Goal: Complete application form

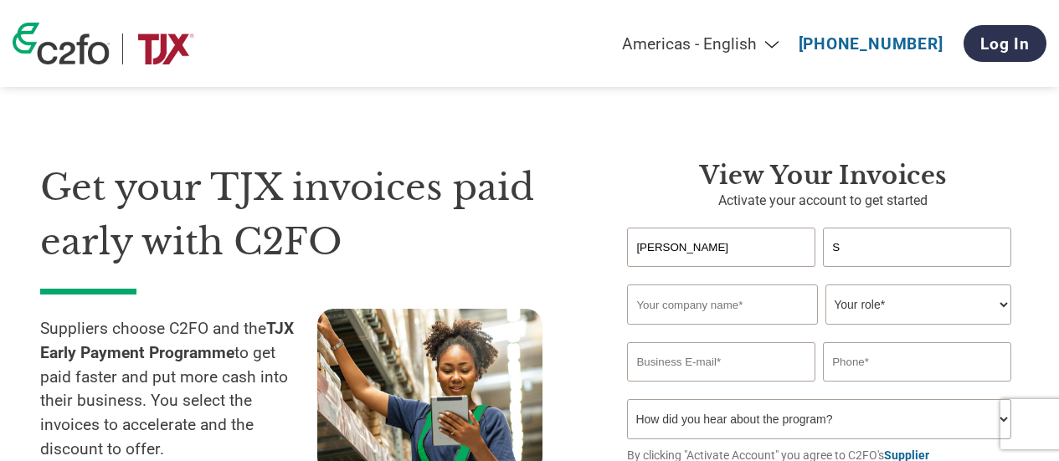
select select "en-[GEOGRAPHIC_DATA]"
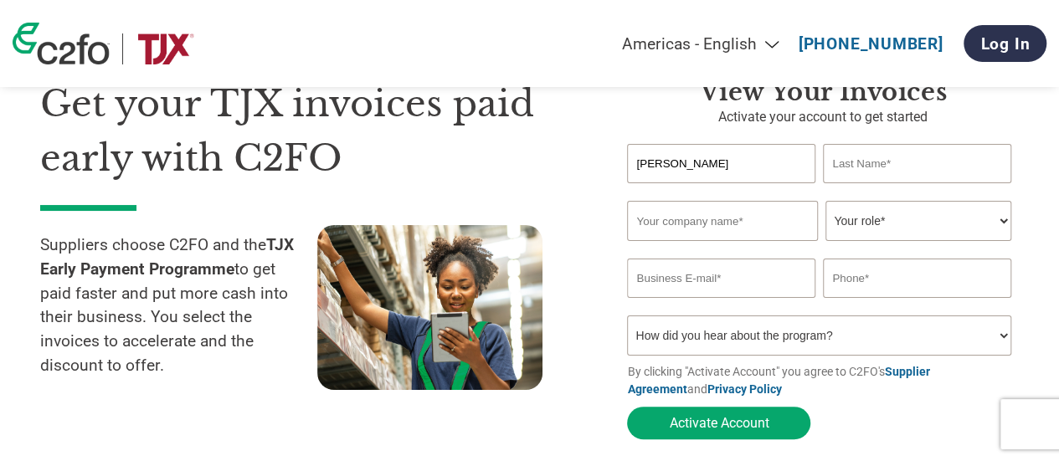
type input "[EMAIL_ADDRESS][DOMAIN_NAME]"
drag, startPoint x: 931, startPoint y: 165, endPoint x: 798, endPoint y: 167, distance: 133.1
click at [813, 167] on div "[PERSON_NAME] [EMAIL_ADDRESS][DOMAIN_NAME]" at bounding box center [823, 163] width 392 height 39
click at [715, 228] on input "text" at bounding box center [722, 221] width 190 height 40
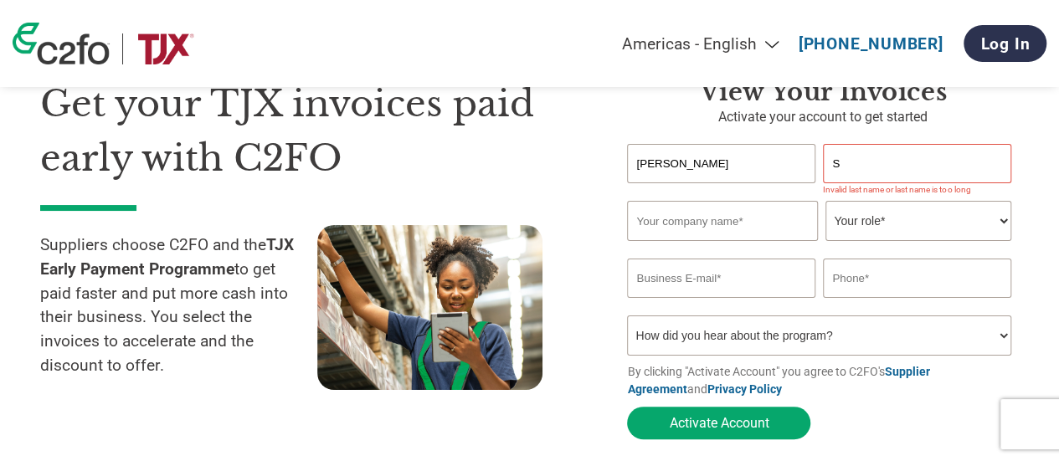
click at [889, 175] on input "S" at bounding box center [916, 163] width 187 height 39
click at [869, 245] on div "Invalid company name or company name is too long" at bounding box center [818, 247] width 383 height 9
click at [871, 149] on input "S" at bounding box center [916, 163] width 187 height 39
click at [869, 166] on input "S" at bounding box center [916, 163] width 187 height 39
click at [855, 156] on input "S" at bounding box center [916, 163] width 187 height 39
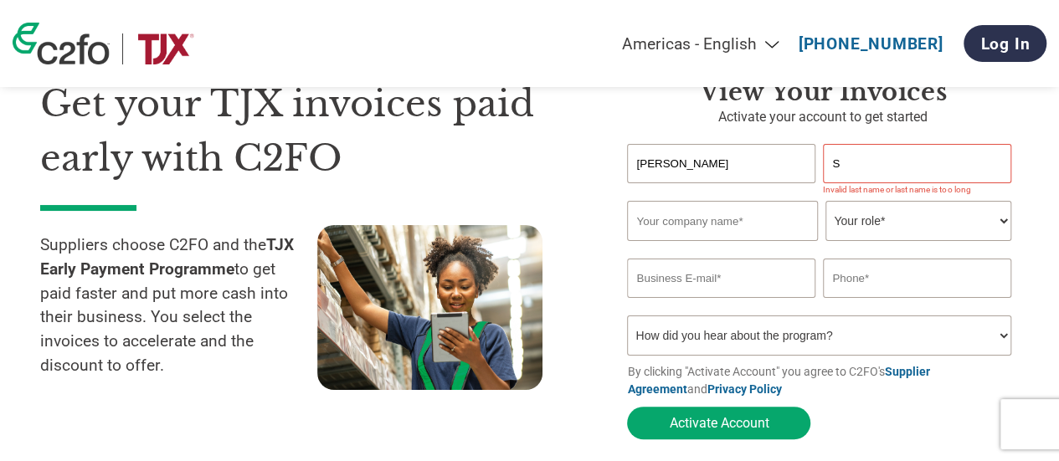
click at [896, 213] on select "Your role* CFO Controller Credit Manager Finance Director Treasurer CEO Preside…" at bounding box center [917, 221] width 185 height 40
click at [797, 172] on input "[PERSON_NAME]" at bounding box center [720, 163] width 187 height 39
click at [878, 162] on input "S" at bounding box center [916, 163] width 187 height 39
type input "[PERSON_NAME]"
click at [706, 234] on input "text" at bounding box center [722, 221] width 190 height 40
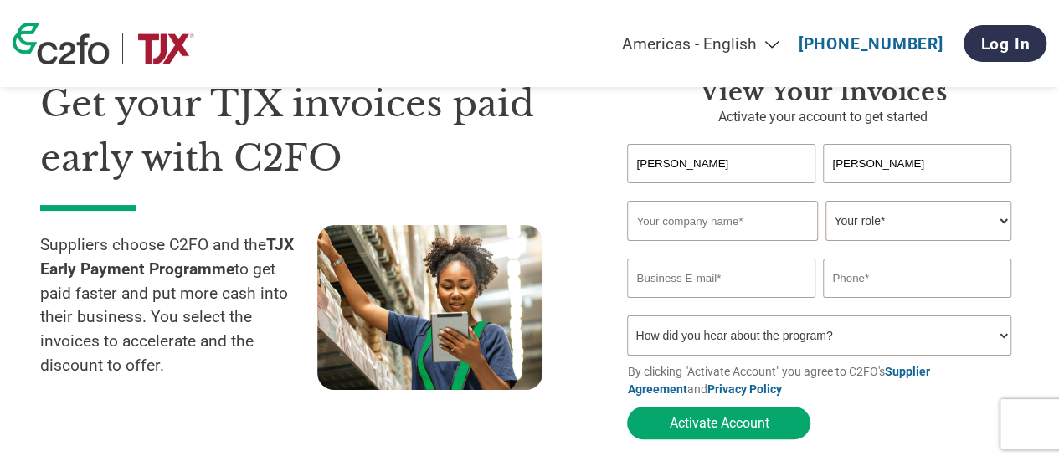
click at [564, 168] on h1 "Get your TJX invoices paid early with C2FO" at bounding box center [308, 131] width 537 height 108
click at [626, 122] on div "View your invoices Activate your account to get started [PERSON_NAME] Invalid f…" at bounding box center [810, 262] width 417 height 371
click at [607, 197] on div "View your invoices Activate your account to get started [PERSON_NAME] Invalid f…" at bounding box center [810, 262] width 417 height 371
click at [645, 226] on input "text" at bounding box center [722, 221] width 190 height 40
click at [886, 169] on input "[PERSON_NAME]" at bounding box center [916, 163] width 187 height 39
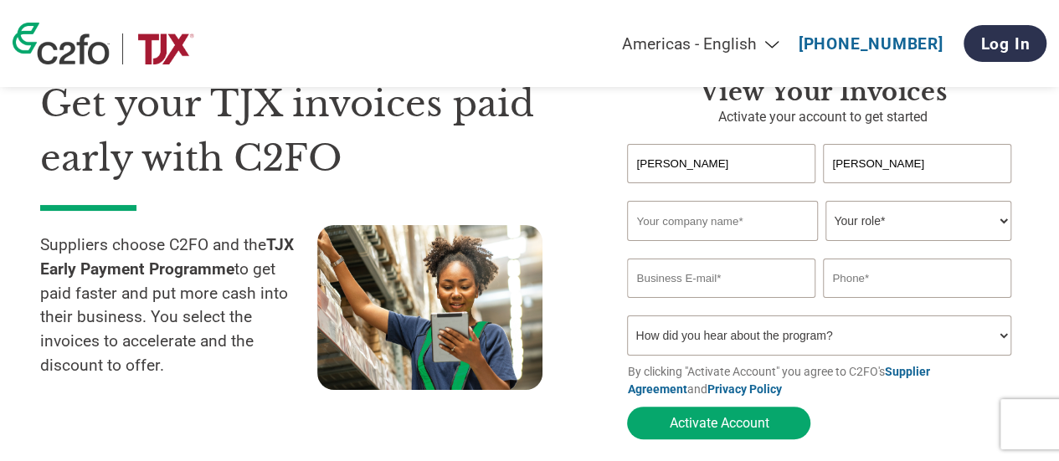
click at [837, 180] on input "[PERSON_NAME]" at bounding box center [916, 163] width 187 height 39
click at [795, 182] on input "[PERSON_NAME]" at bounding box center [720, 163] width 187 height 39
click at [768, 201] on div "Invalid first name or first name is too long Invalid last name or last name is …" at bounding box center [823, 192] width 392 height 18
click at [768, 213] on input "text" at bounding box center [722, 221] width 190 height 40
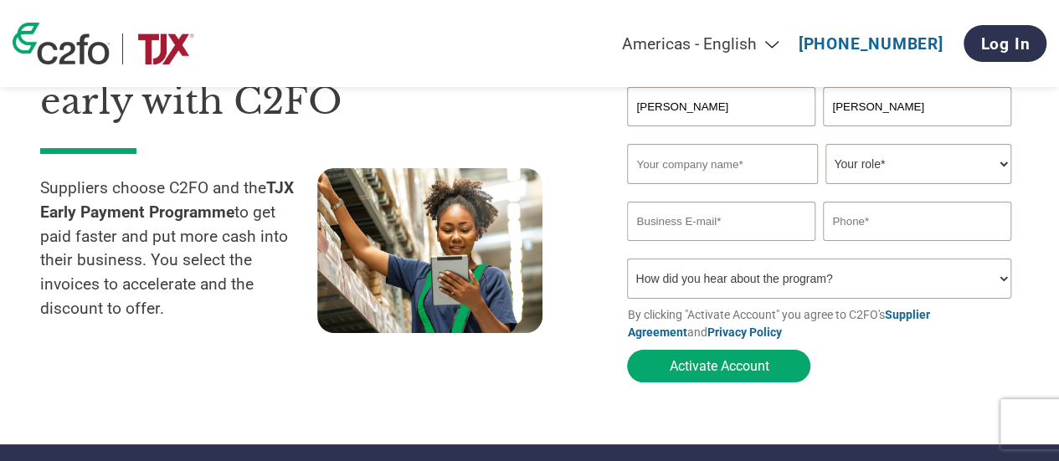
scroll to position [167, 0]
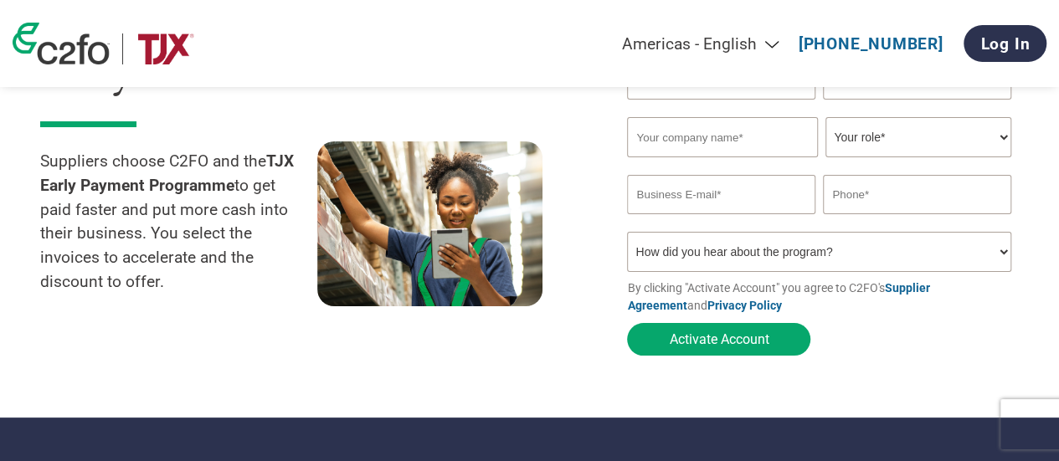
click at [728, 197] on input "email" at bounding box center [720, 194] width 187 height 39
paste input "[EMAIL_ADDRESS][DOMAIN_NAME]"
type input "[EMAIL_ADDRESS][DOMAIN_NAME]"
click at [706, 143] on input "text" at bounding box center [722, 137] width 190 height 40
type input "Cero & Etage"
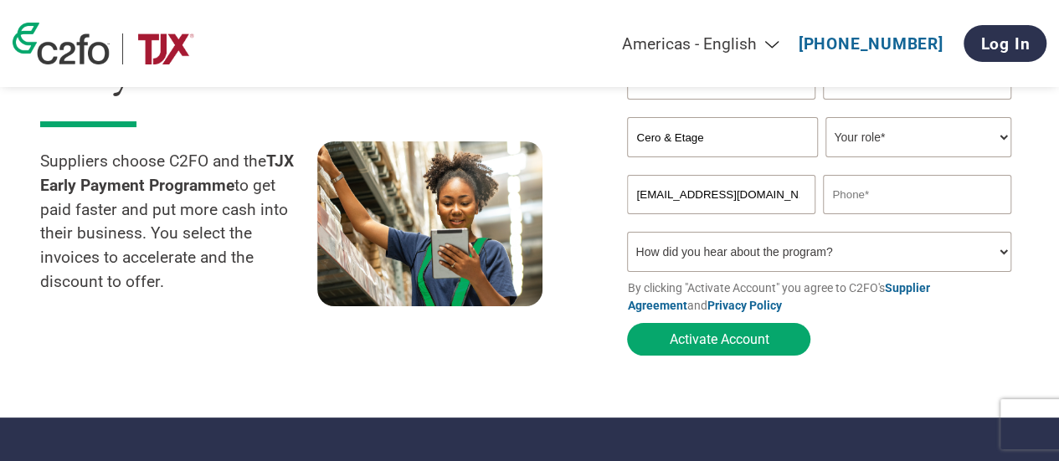
click at [910, 148] on select "Your role* CFO Controller Credit Manager Finance Director Treasurer CEO Preside…" at bounding box center [917, 137] width 185 height 40
select select "OTHER"
click at [825, 119] on select "Your role* CFO Controller Credit Manager Finance Director Treasurer CEO Preside…" at bounding box center [917, 137] width 185 height 40
click at [877, 201] on input "text" at bounding box center [916, 194] width 187 height 39
type input "-"
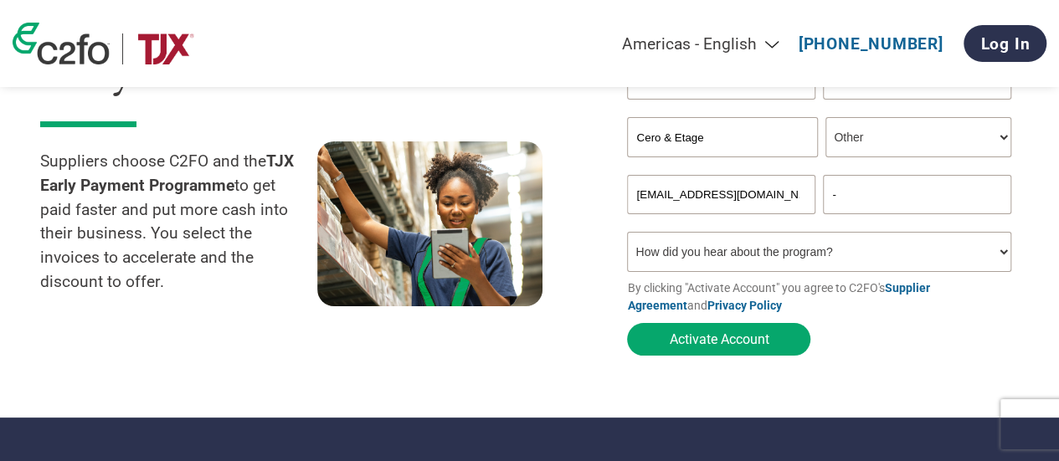
click at [990, 221] on div "Inavlid Phone Number" at bounding box center [916, 220] width 187 height 9
click at [841, 194] on input "-" at bounding box center [916, 194] width 187 height 39
drag, startPoint x: 859, startPoint y: 193, endPoint x: 800, endPoint y: 196, distance: 58.6
click at [800, 195] on div "[EMAIL_ADDRESS][DOMAIN_NAME] -" at bounding box center [823, 194] width 392 height 39
drag, startPoint x: 906, startPoint y: 196, endPoint x: 888, endPoint y: 206, distance: 20.2
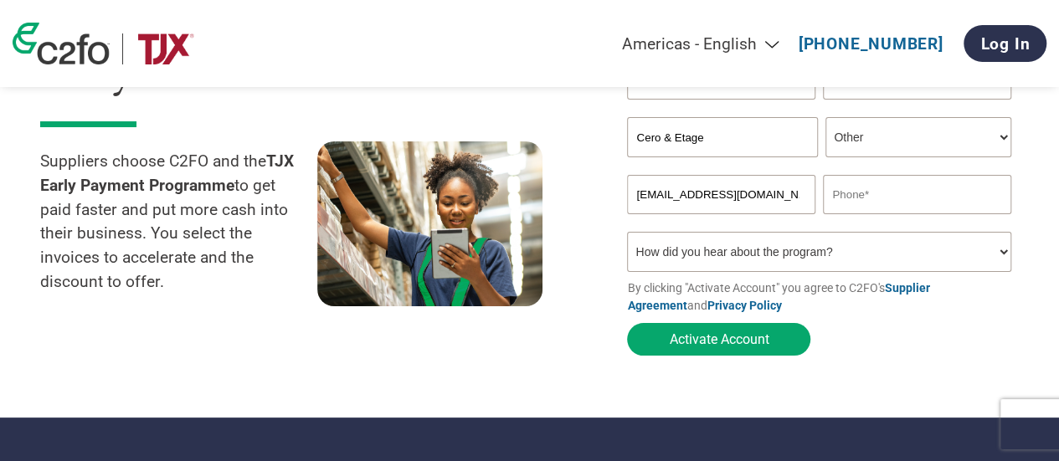
click at [906, 196] on input "text" at bounding box center [916, 194] width 187 height 39
paste input "[PHONE_NUMBER]"
type input "[PHONE_NUMBER]"
click at [768, 259] on select "How did you hear about the program? Received a letter Email Social Media Online…" at bounding box center [818, 252] width 383 height 40
select select "Other"
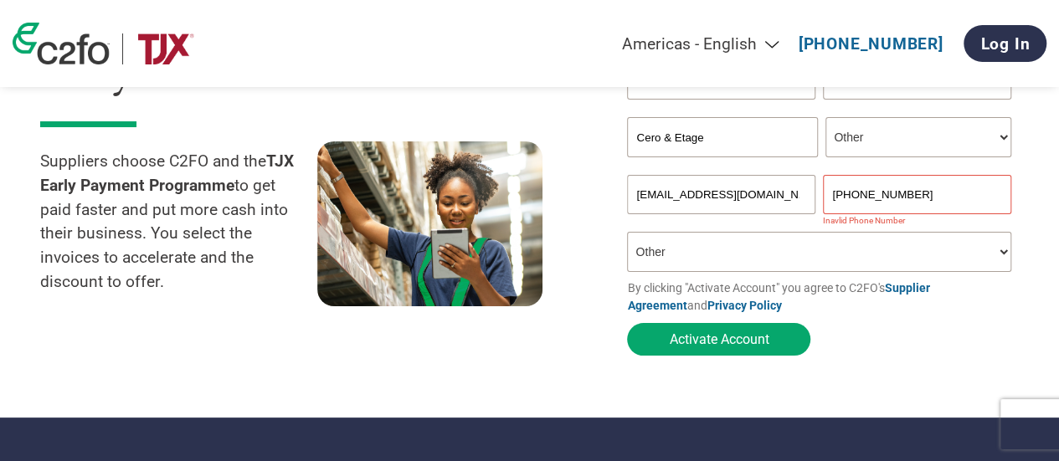
click at [627, 236] on select "How did you hear about the program? Received a letter Email Social Media Online…" at bounding box center [818, 252] width 383 height 40
click at [866, 198] on input "[PHONE_NUMBER]" at bounding box center [916, 194] width 187 height 39
click at [862, 200] on input "[PHONE_NUMBER]" at bounding box center [916, 194] width 187 height 39
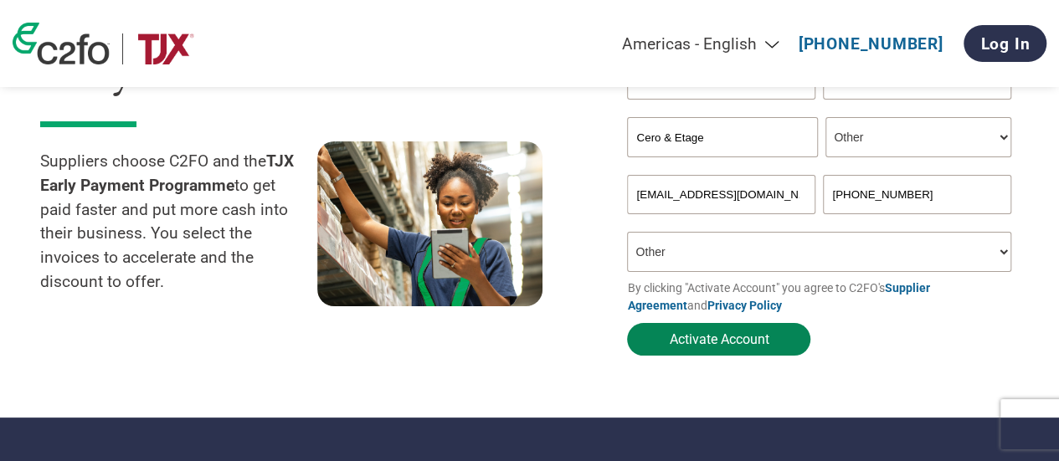
click at [700, 348] on button "Activate Account" at bounding box center [718, 339] width 183 height 33
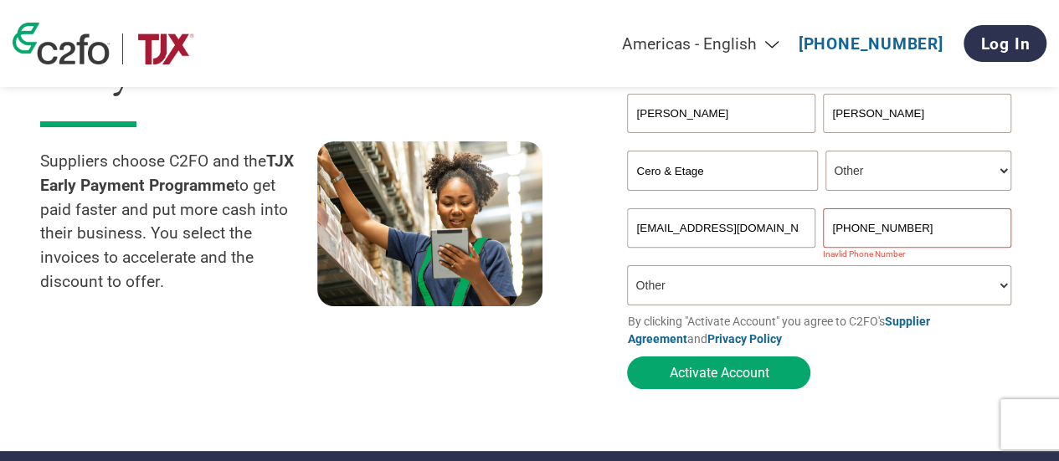
click at [930, 211] on input "[PHONE_NUMBER]" at bounding box center [916, 227] width 187 height 39
drag, startPoint x: 838, startPoint y: 229, endPoint x: 799, endPoint y: 230, distance: 39.3
click at [800, 230] on div "[EMAIL_ADDRESS][DOMAIN_NAME] [PHONE_NUMBER]" at bounding box center [823, 227] width 392 height 39
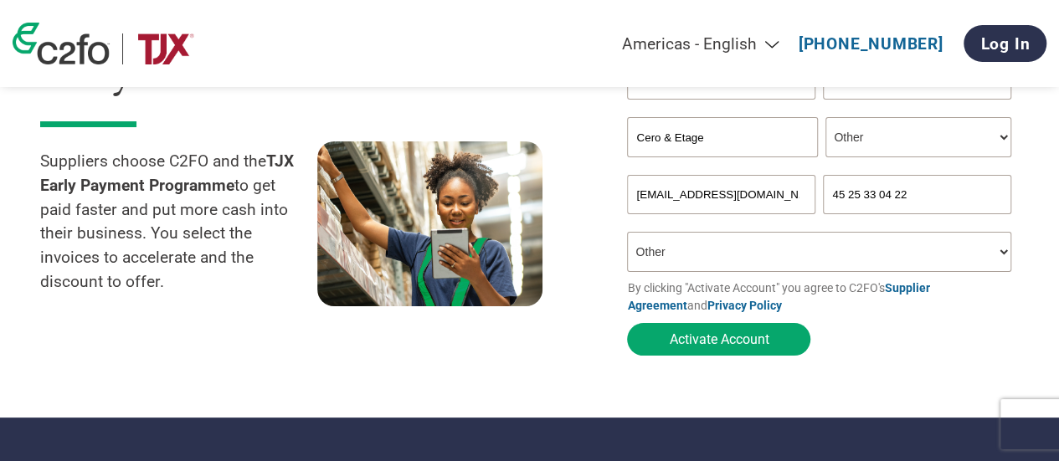
click at [744, 349] on button "Activate Account" at bounding box center [718, 339] width 183 height 33
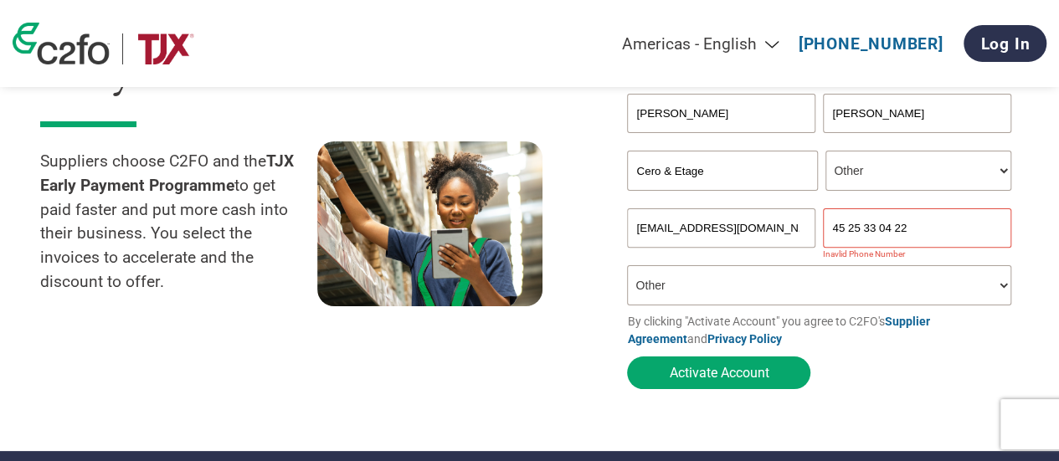
click at [829, 223] on input "45 25 33 04 22" at bounding box center [916, 227] width 187 height 39
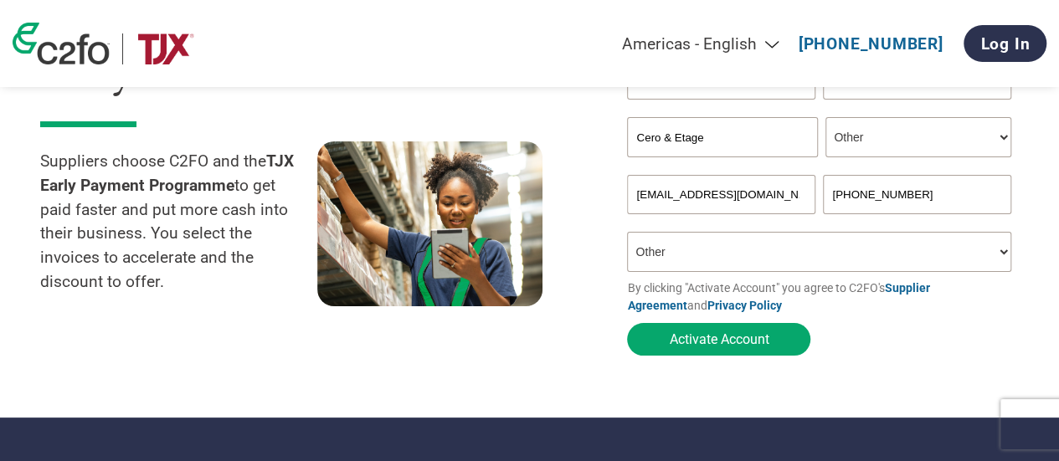
click at [855, 198] on input "[PHONE_NUMBER]" at bounding box center [916, 194] width 187 height 39
click at [867, 198] on input "[PHONE_NUMBER]" at bounding box center [916, 194] width 187 height 39
click at [880, 198] on input "[PHONE_NUMBER]" at bounding box center [916, 194] width 187 height 39
click at [889, 200] on input "[PHONE_NUMBER]" at bounding box center [916, 194] width 187 height 39
click at [892, 199] on input "[PHONE_NUMBER]" at bounding box center [916, 194] width 187 height 39
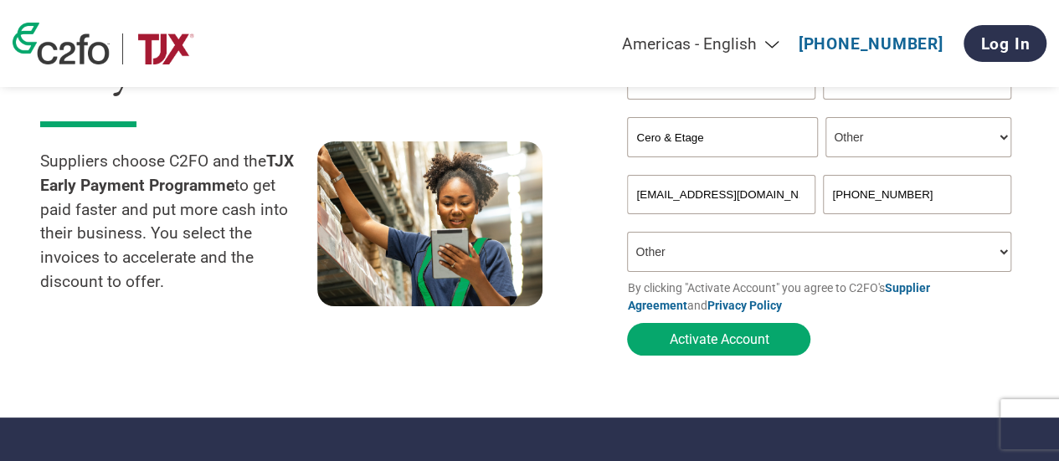
click at [930, 198] on input "[PHONE_NUMBER]" at bounding box center [916, 194] width 187 height 39
type input "[PHONE_NUMBER]"
click at [745, 369] on section "Get your TJX invoices paid early with C2FO Suppliers choose C2FO and the TJX Ea…" at bounding box center [529, 159] width 1059 height 518
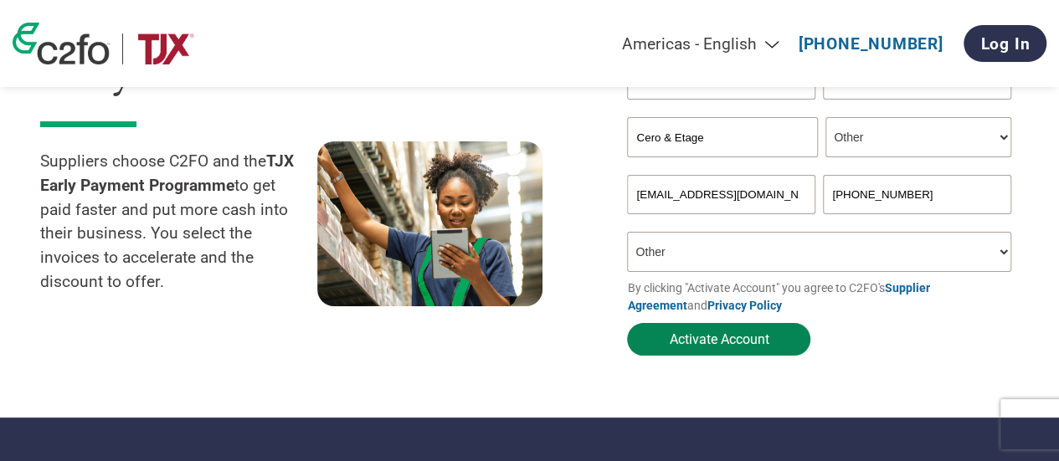
click at [743, 342] on button "Activate Account" at bounding box center [718, 339] width 183 height 33
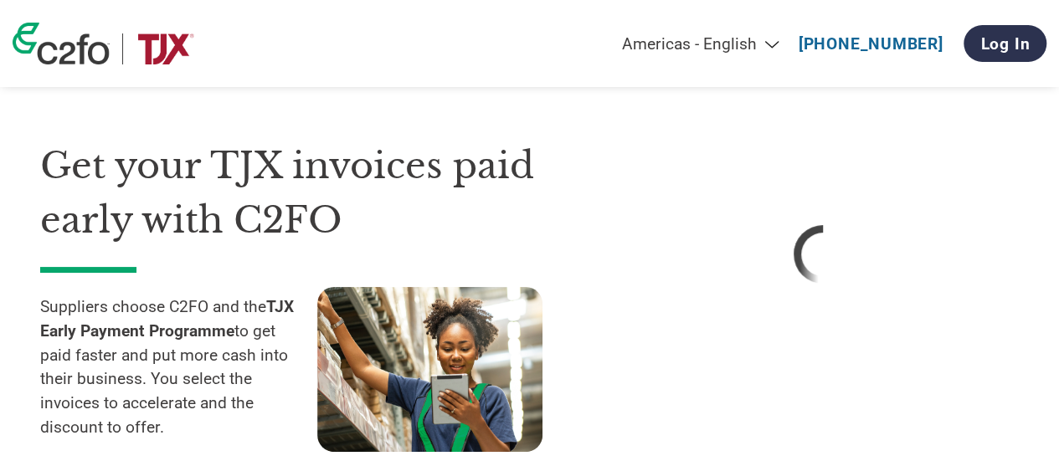
scroll to position [0, 0]
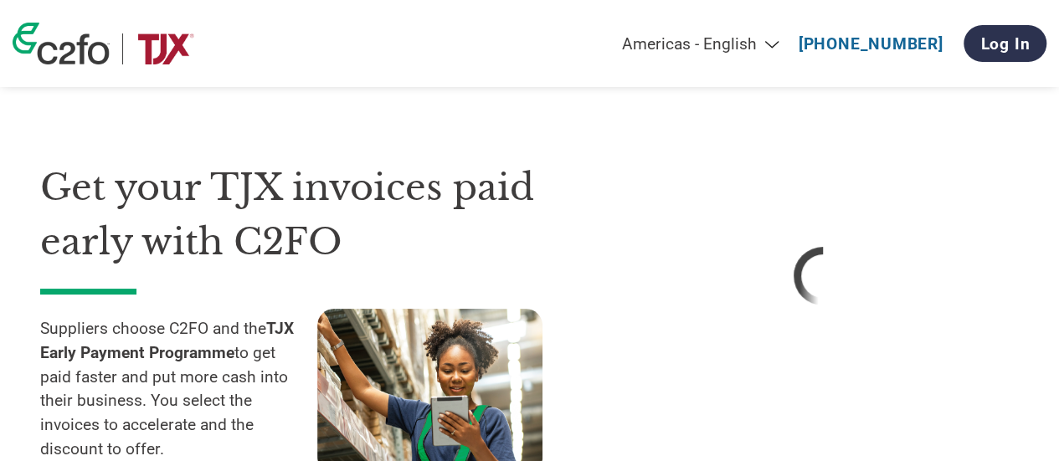
select select "en-[GEOGRAPHIC_DATA]"
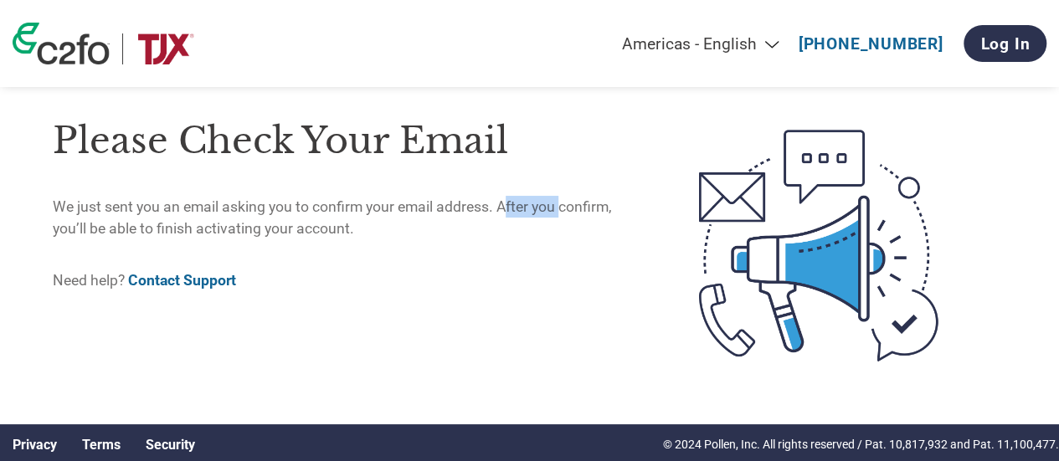
drag, startPoint x: 501, startPoint y: 204, endPoint x: 559, endPoint y: 202, distance: 58.6
click at [559, 202] on p "We just sent you an email asking you to confirm your email address. After you c…" at bounding box center [342, 218] width 578 height 44
drag, startPoint x: 561, startPoint y: 207, endPoint x: 608, endPoint y: 203, distance: 47.0
click at [608, 203] on p "We just sent you an email asking you to confirm your email address. After you c…" at bounding box center [342, 218] width 578 height 44
